Goal: Share content

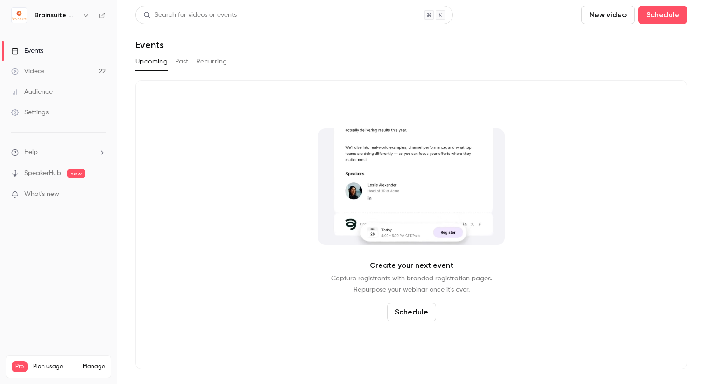
click at [70, 69] on link "Videos 22" at bounding box center [58, 71] width 117 height 21
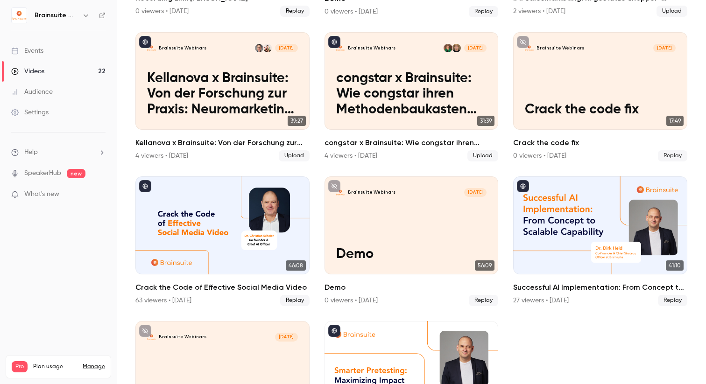
scroll to position [627, 0]
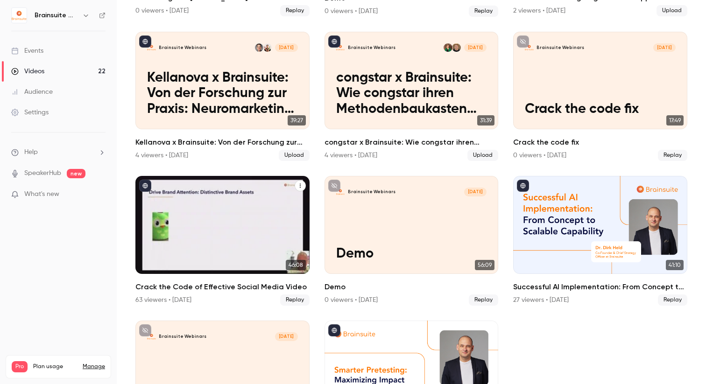
click at [300, 184] on icon "Crack the Code of Effective Social Media Video" at bounding box center [300, 186] width 1 height 4
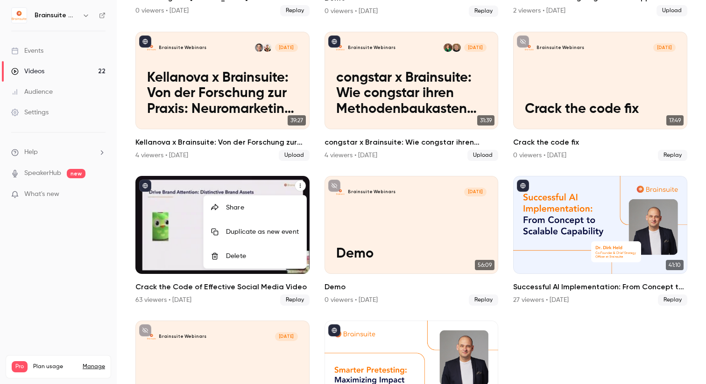
click at [211, 203] on li "Share" at bounding box center [255, 208] width 103 height 24
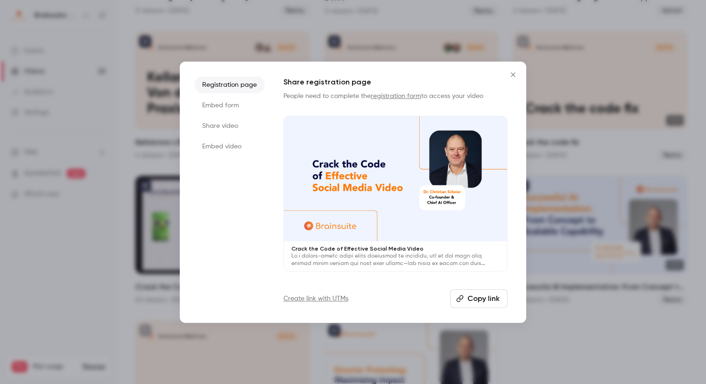
click at [230, 126] on li "Share video" at bounding box center [230, 126] width 70 height 17
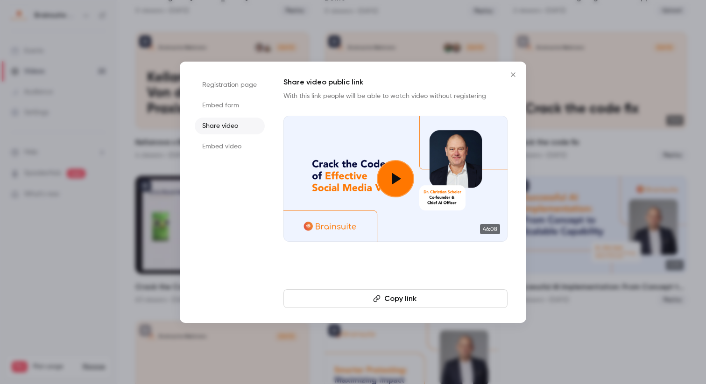
click at [351, 297] on button "Copy link" at bounding box center [395, 298] width 224 height 19
